Goal: Information Seeking & Learning: Learn about a topic

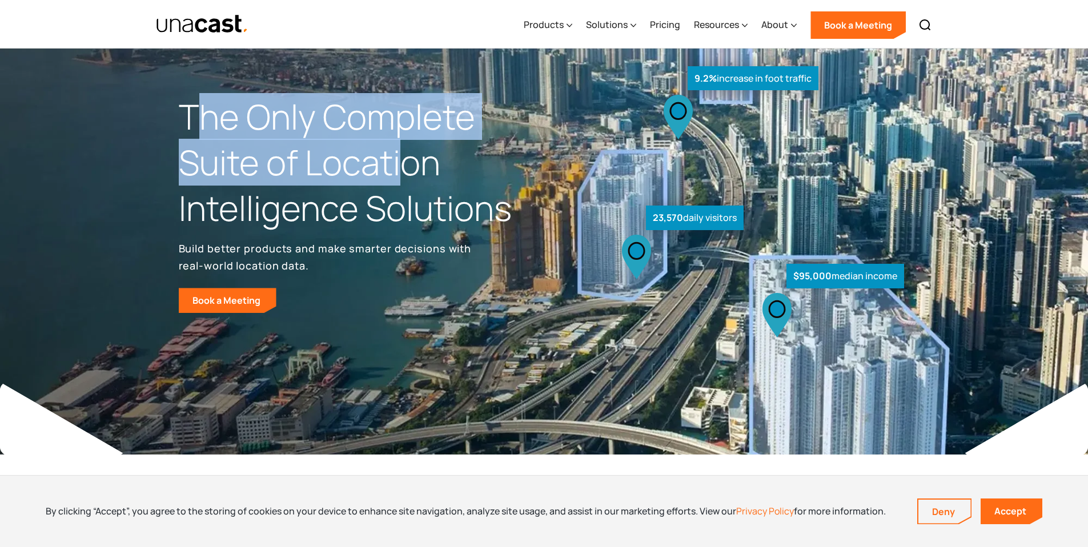
drag, startPoint x: 202, startPoint y: 111, endPoint x: 399, endPoint y: 154, distance: 201.1
click at [399, 154] on h1 "The Only Complete Suite of Location Intelligence Solutions" at bounding box center [362, 162] width 366 height 136
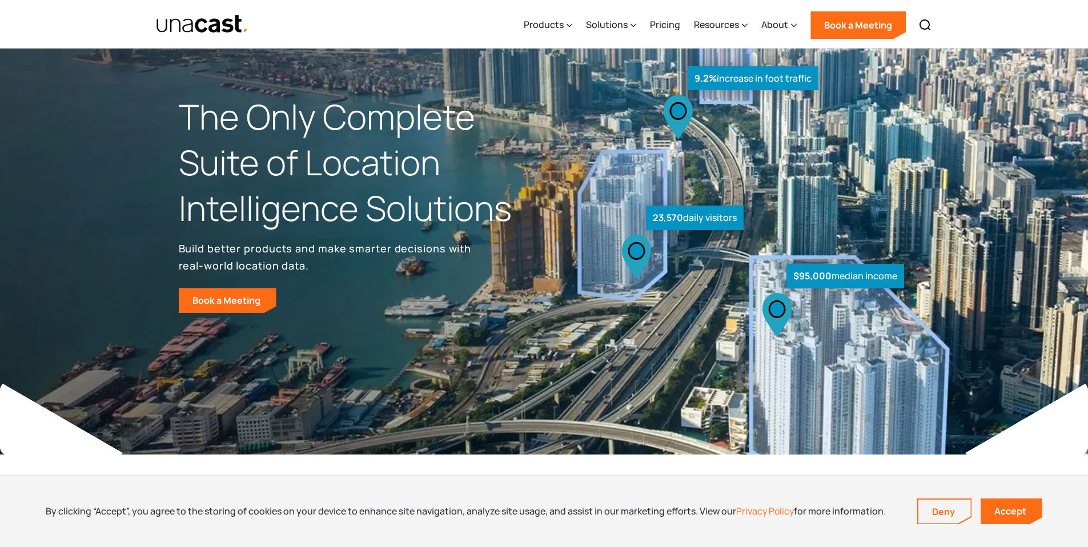
click at [464, 195] on h1 "The Only Complete Suite of Location Intelligence Solutions" at bounding box center [362, 162] width 366 height 136
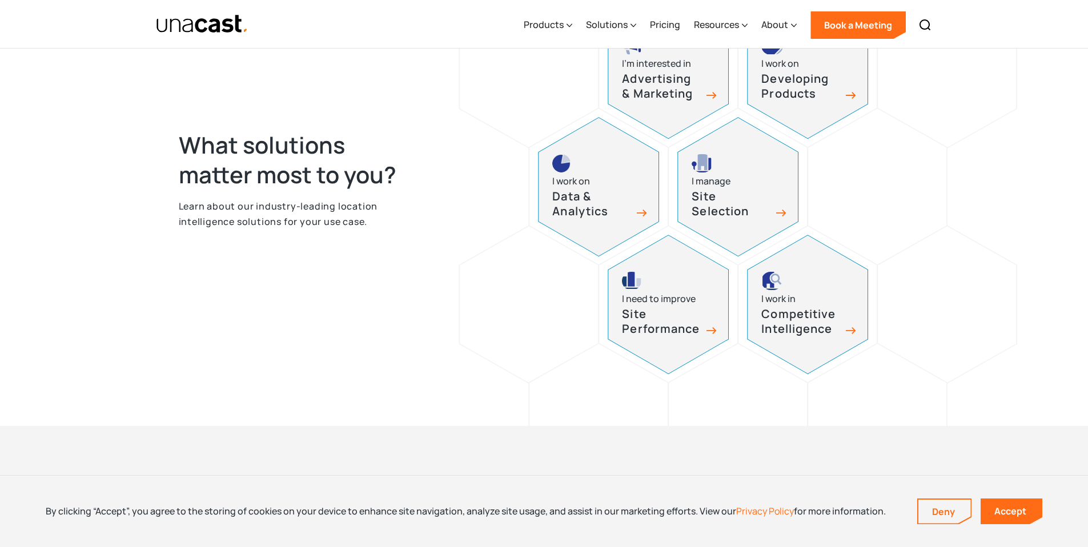
scroll to position [561, 0]
click at [579, 204] on h3 "Data & Analytics" at bounding box center [592, 205] width 80 height 30
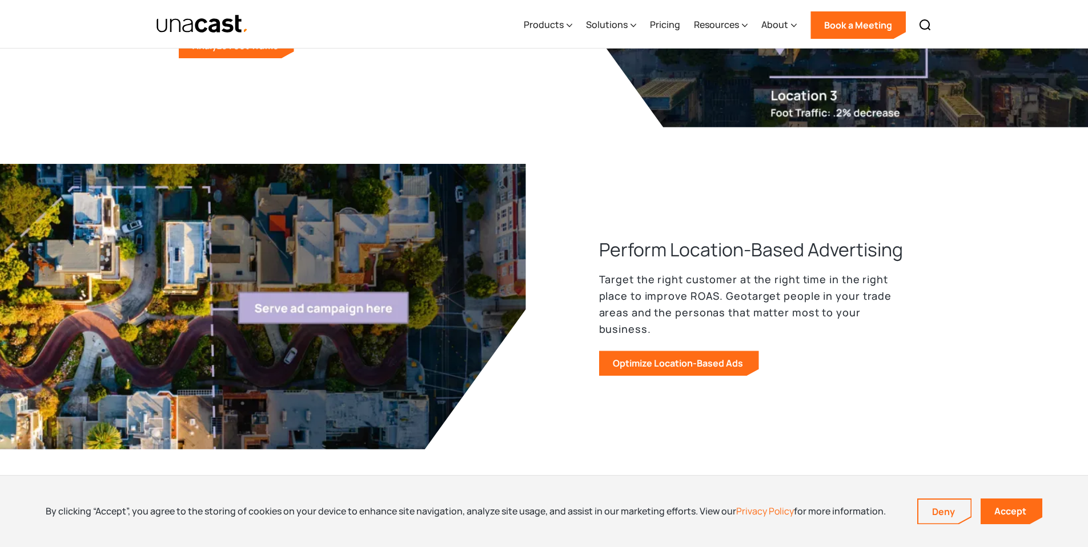
scroll to position [1087, 0]
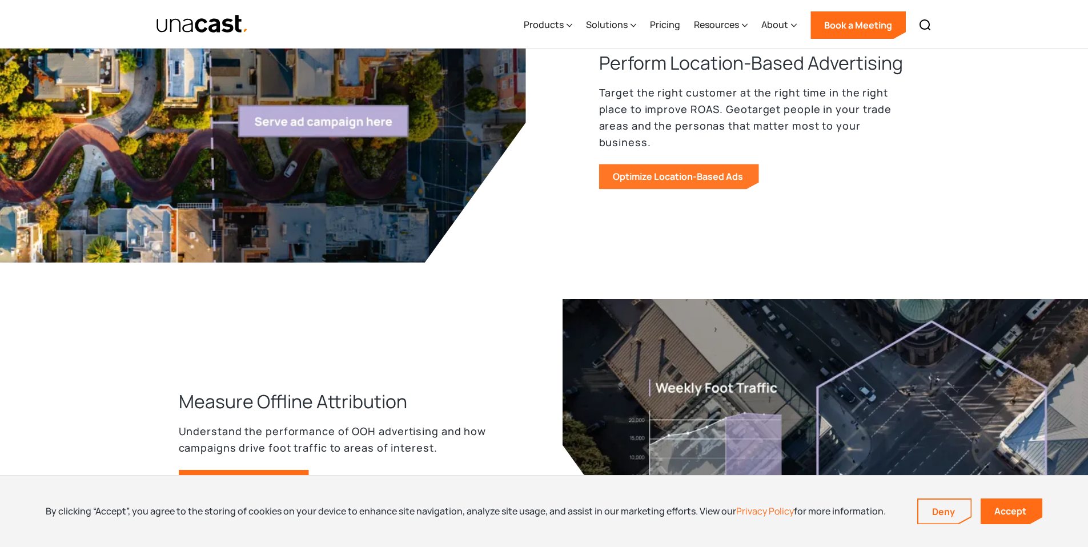
click at [662, 167] on link "Optimize Location-Based Ads" at bounding box center [679, 176] width 160 height 25
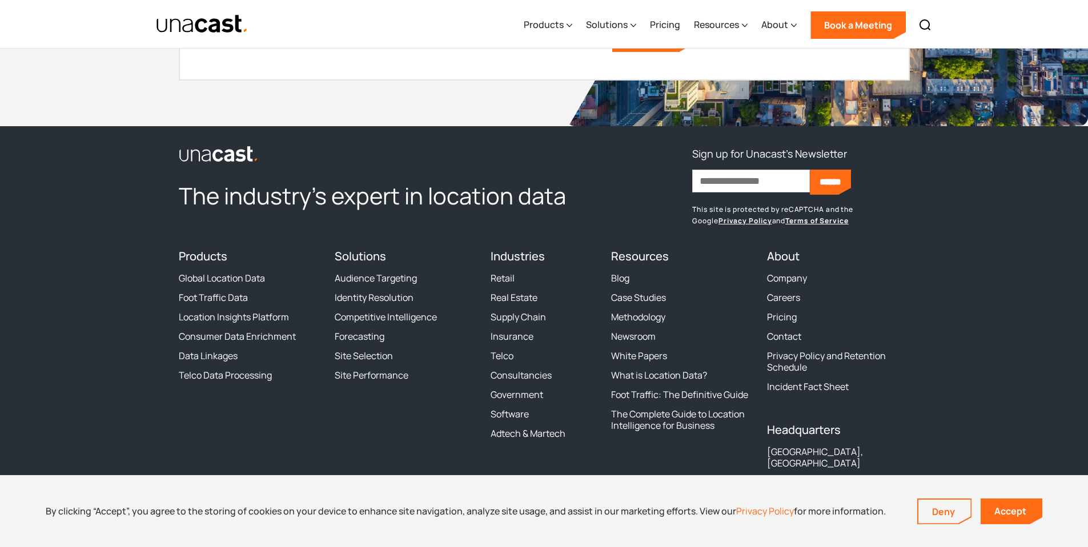
scroll to position [4026, 0]
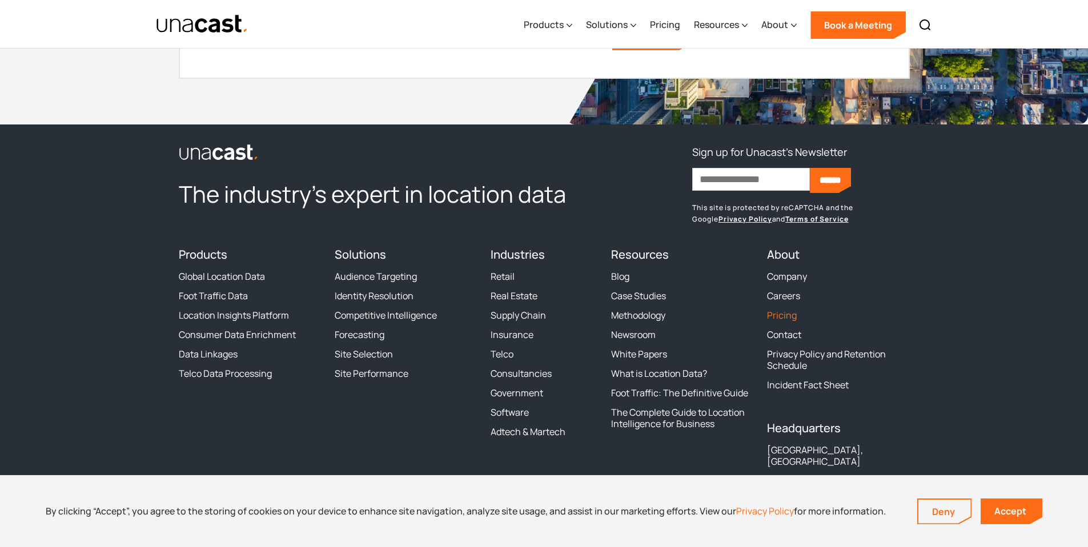
click at [771, 310] on link "Pricing" at bounding box center [782, 315] width 30 height 11
